Goal: Find specific page/section: Find specific page/section

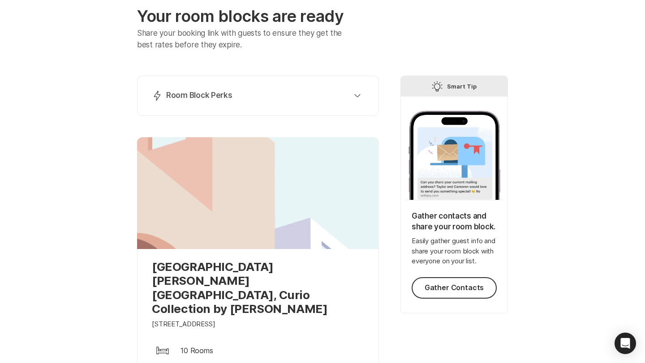
scroll to position [55, 0]
click at [359, 94] on icon "button" at bounding box center [357, 96] width 6 height 4
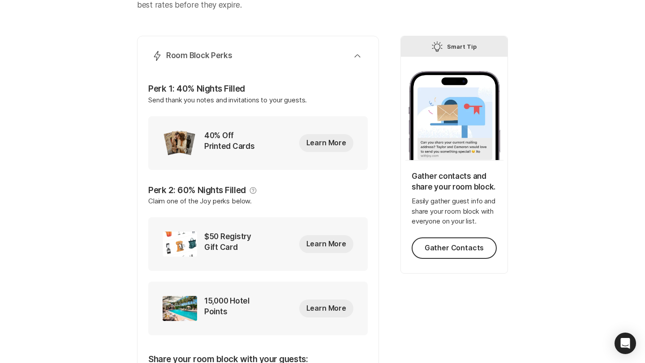
scroll to position [96, 0]
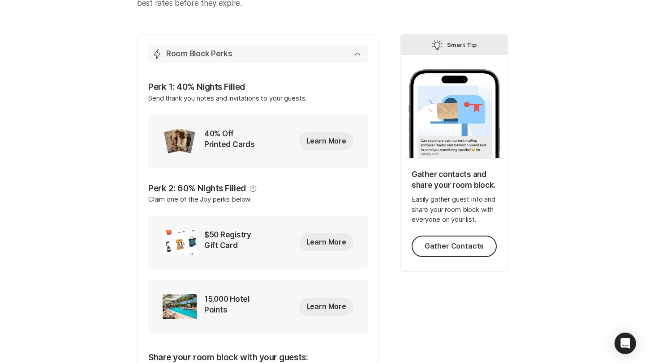
click at [360, 58] on div "Lightning Bolt Room Block Perks" at bounding box center [256, 54] width 209 height 11
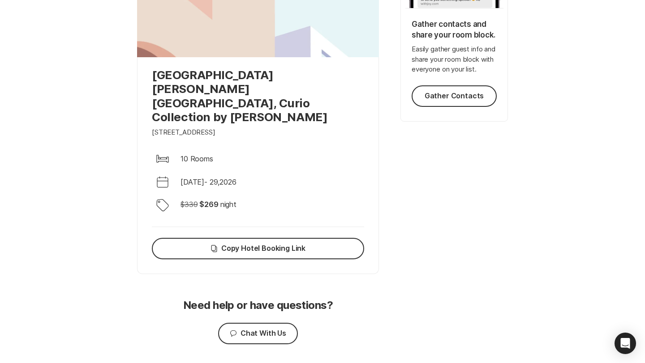
scroll to position [0, 0]
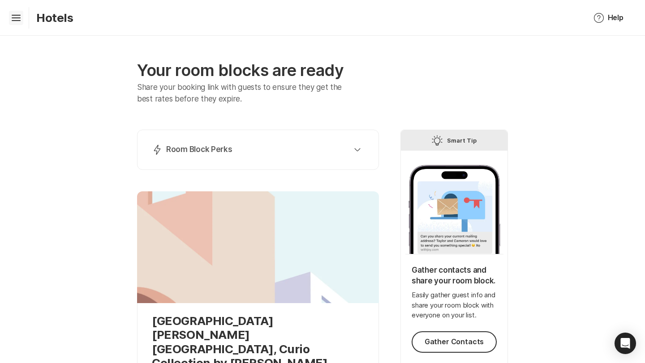
click at [13, 21] on icon at bounding box center [16, 20] width 9 height 1
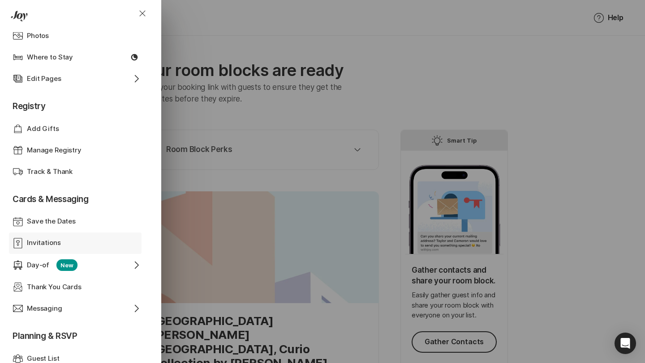
scroll to position [120, 0]
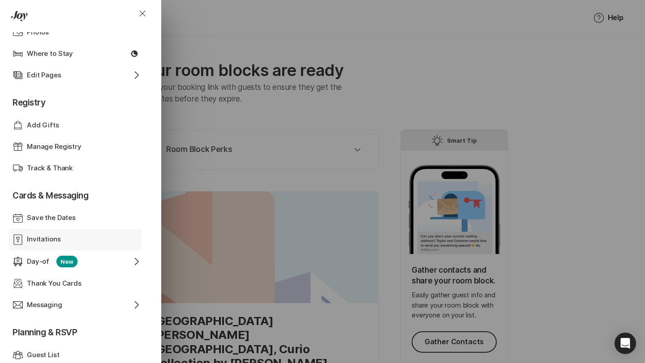
click at [39, 243] on p "Invitations" at bounding box center [44, 240] width 34 height 10
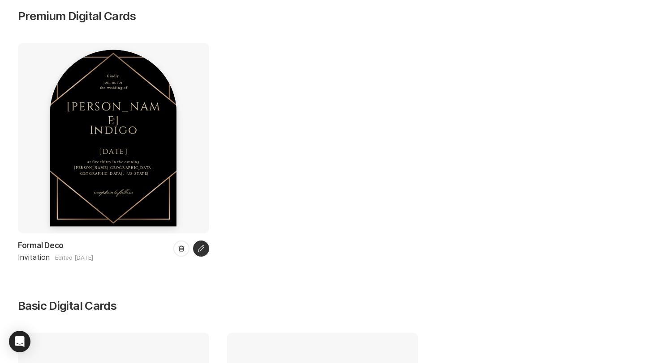
scroll to position [268, 0]
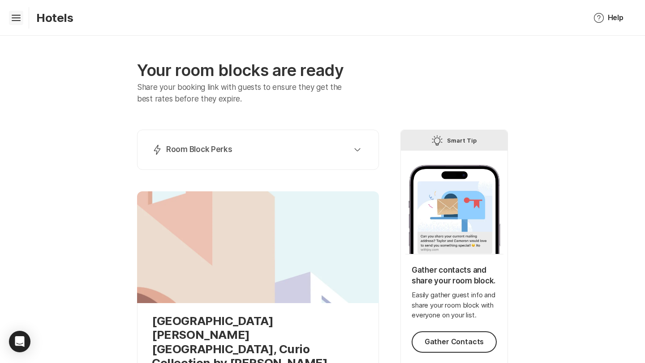
click at [16, 13] on icon "Hamburger" at bounding box center [16, 18] width 14 height 14
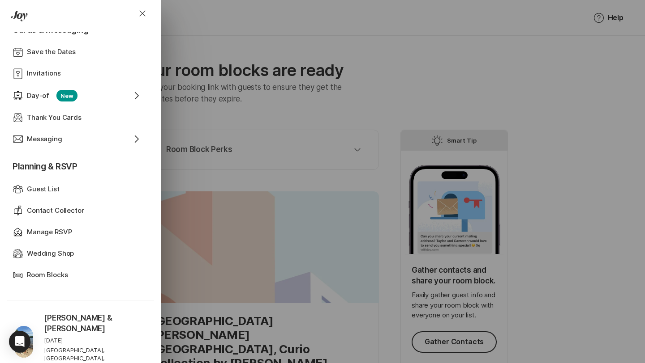
scroll to position [299, 0]
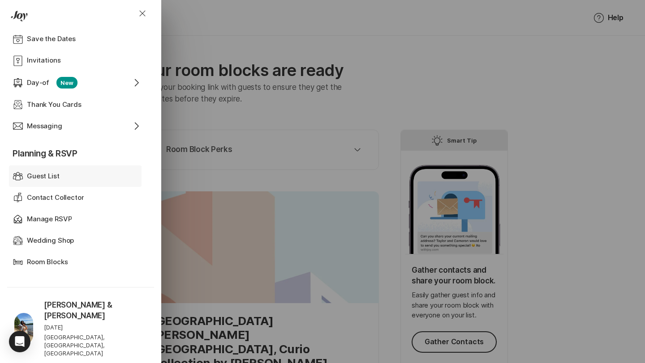
click at [40, 173] on p "Guest List" at bounding box center [43, 176] width 33 height 10
